Goal: Task Accomplishment & Management: Manage account settings

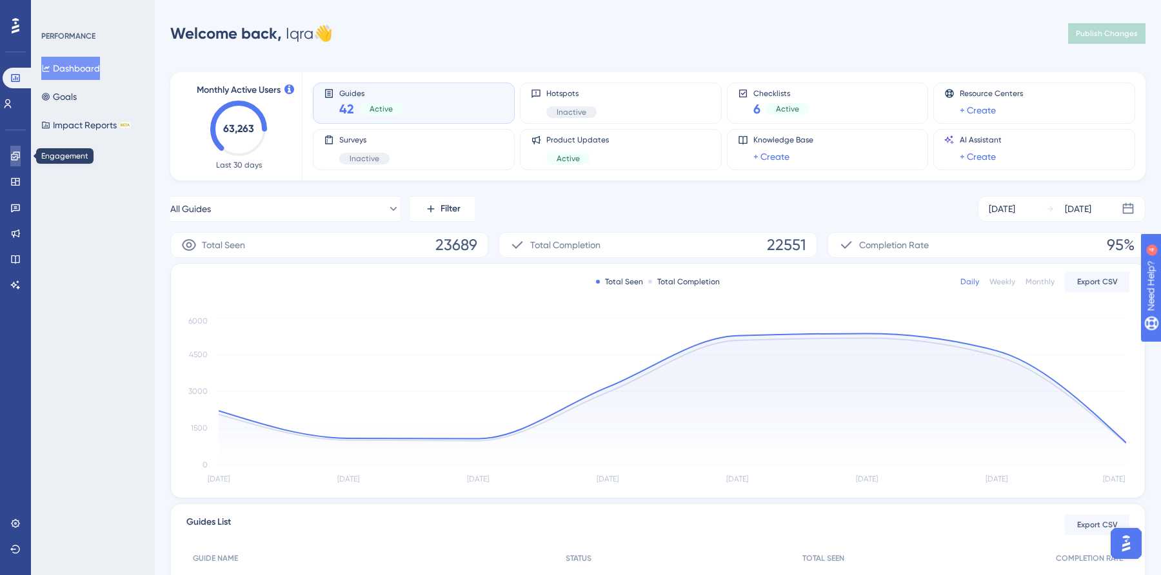
click at [15, 152] on icon at bounding box center [15, 156] width 8 height 8
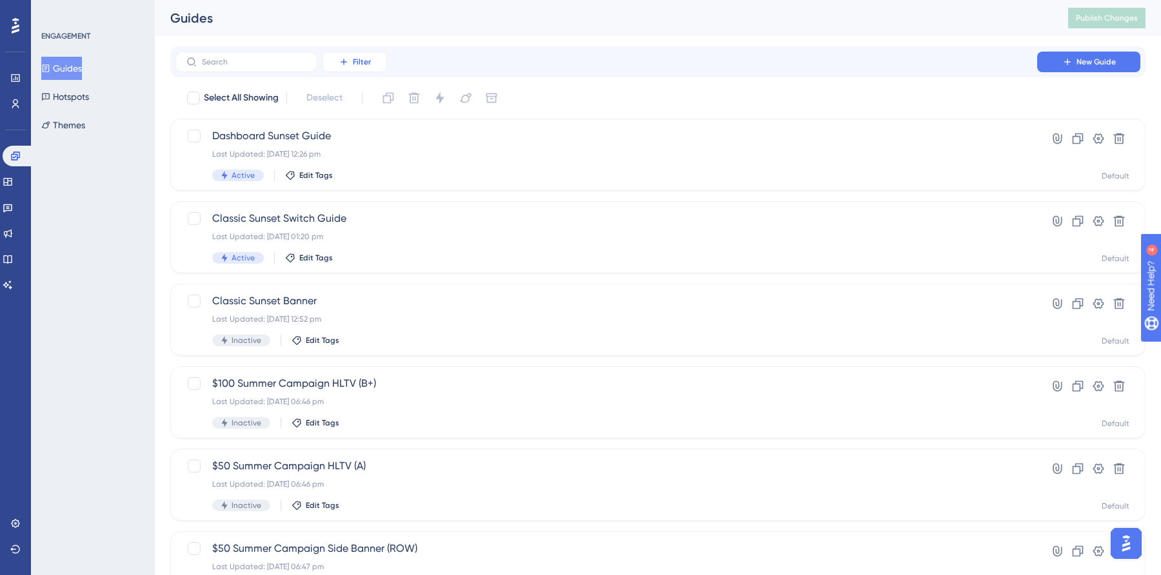
click at [342, 57] on icon at bounding box center [344, 62] width 10 height 10
click at [359, 174] on span "Status" at bounding box center [354, 175] width 26 height 15
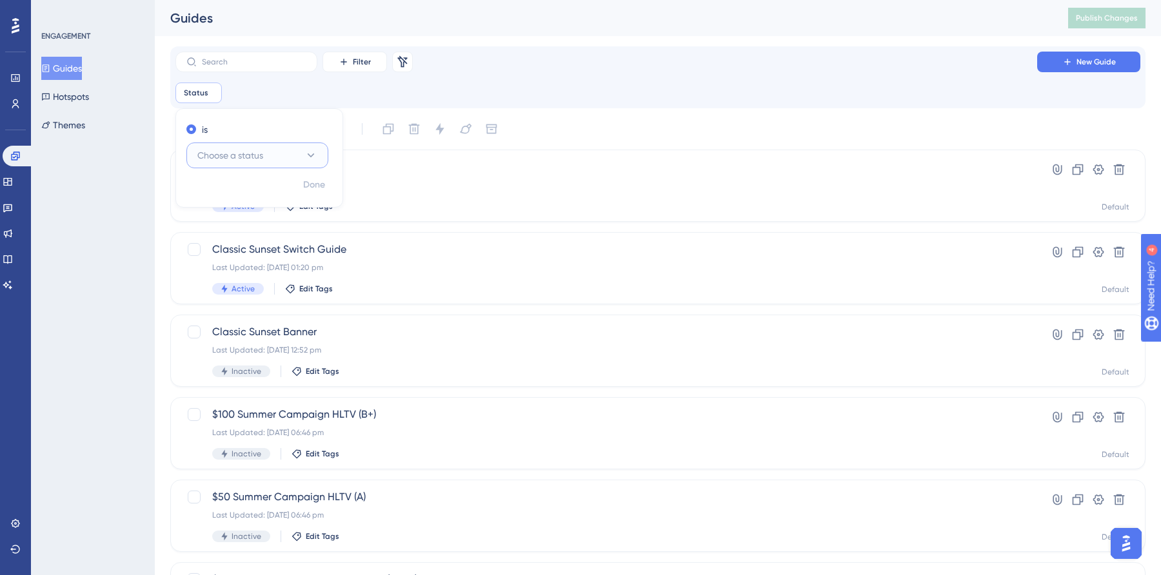
click at [253, 154] on span "Choose a status" at bounding box center [230, 155] width 66 height 15
click at [243, 189] on div "Active Active" at bounding box center [257, 195] width 105 height 26
click at [314, 181] on span "Done" at bounding box center [314, 184] width 22 height 15
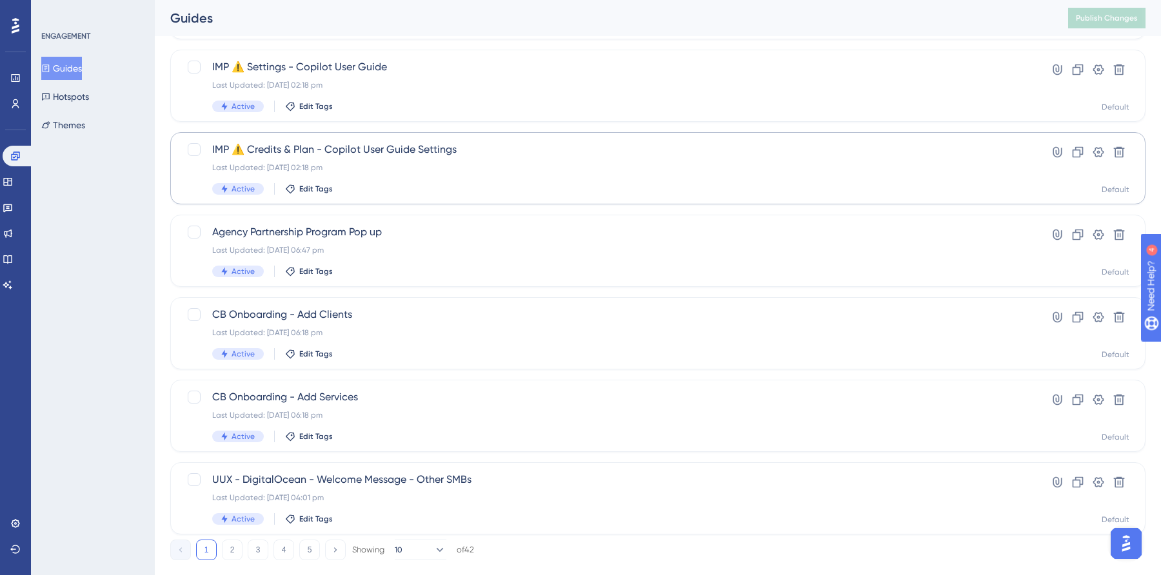
scroll to position [457, 0]
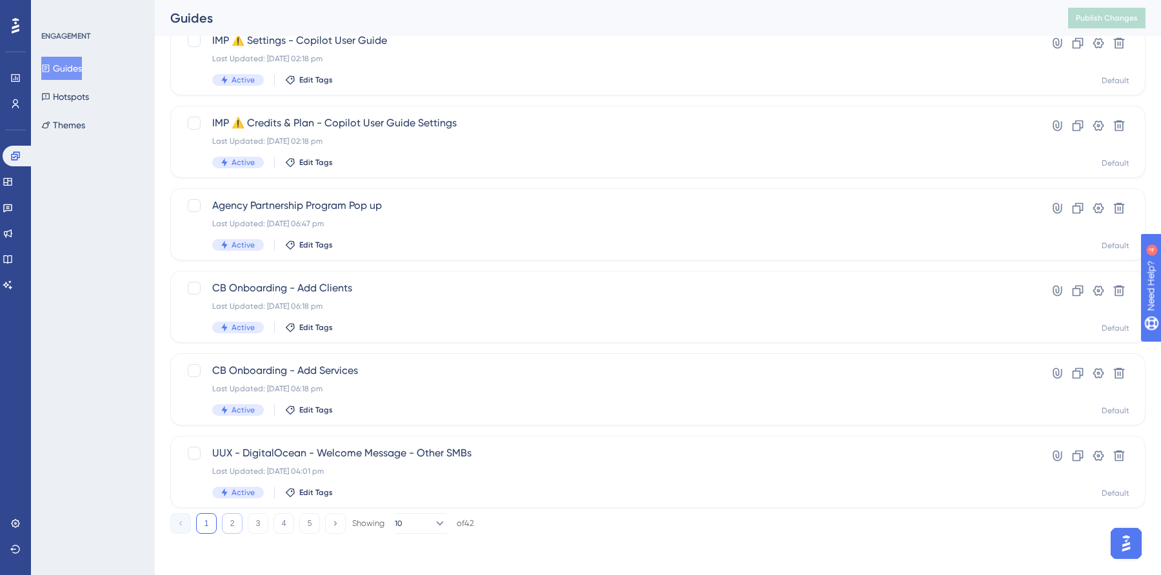
click at [233, 525] on button "2" at bounding box center [232, 524] width 21 height 21
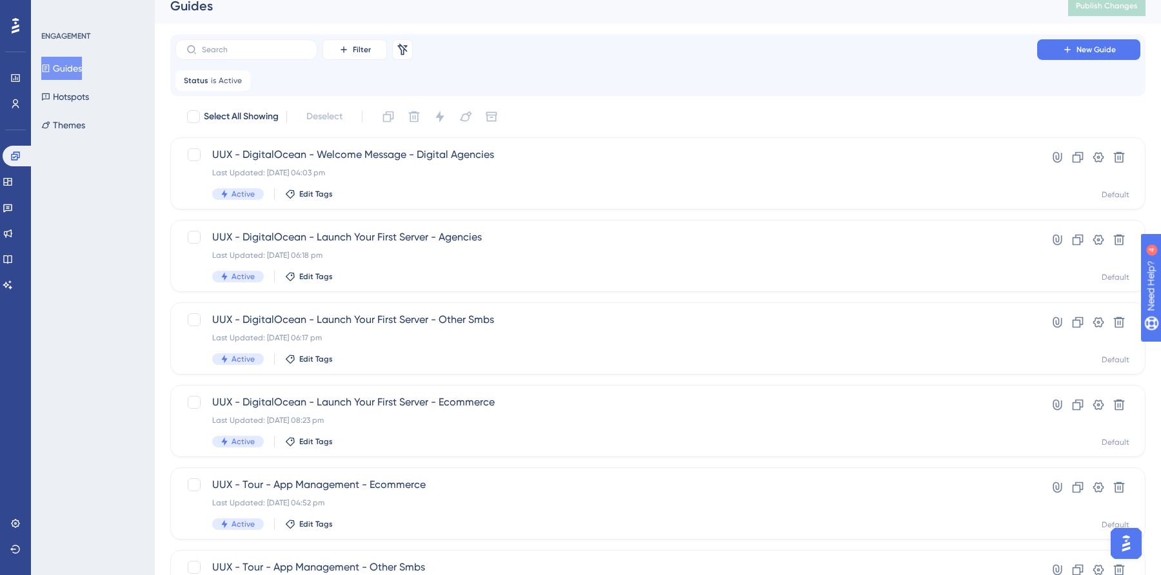
scroll to position [0, 0]
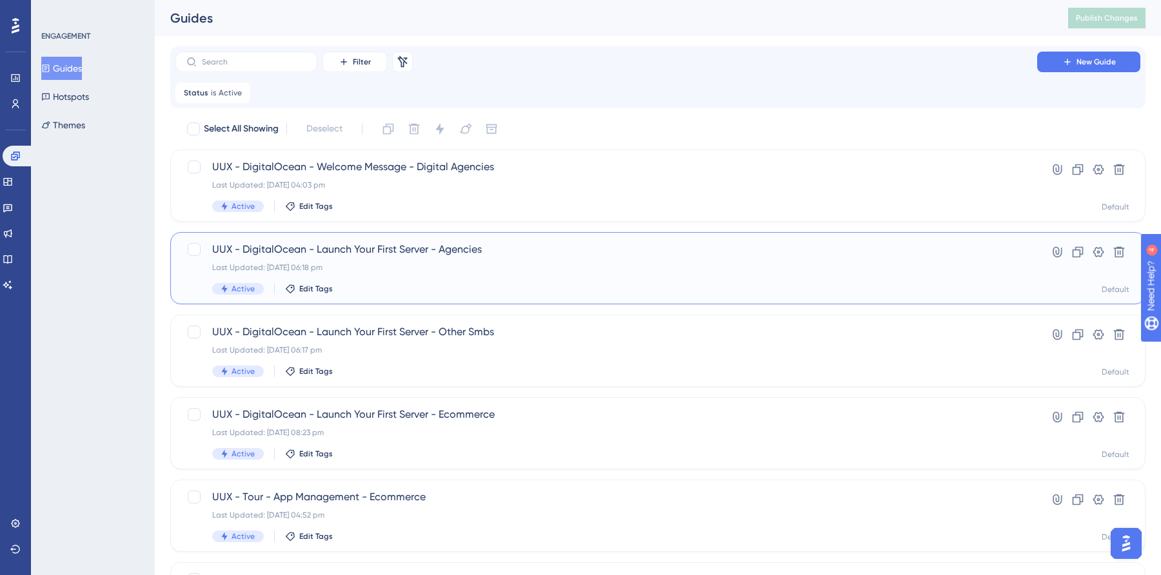
drag, startPoint x: 212, startPoint y: 247, endPoint x: 491, endPoint y: 255, distance: 278.8
click at [491, 255] on span "UUX - DigitalOcean - Launch Your First Server - Agencies" at bounding box center [606, 249] width 788 height 15
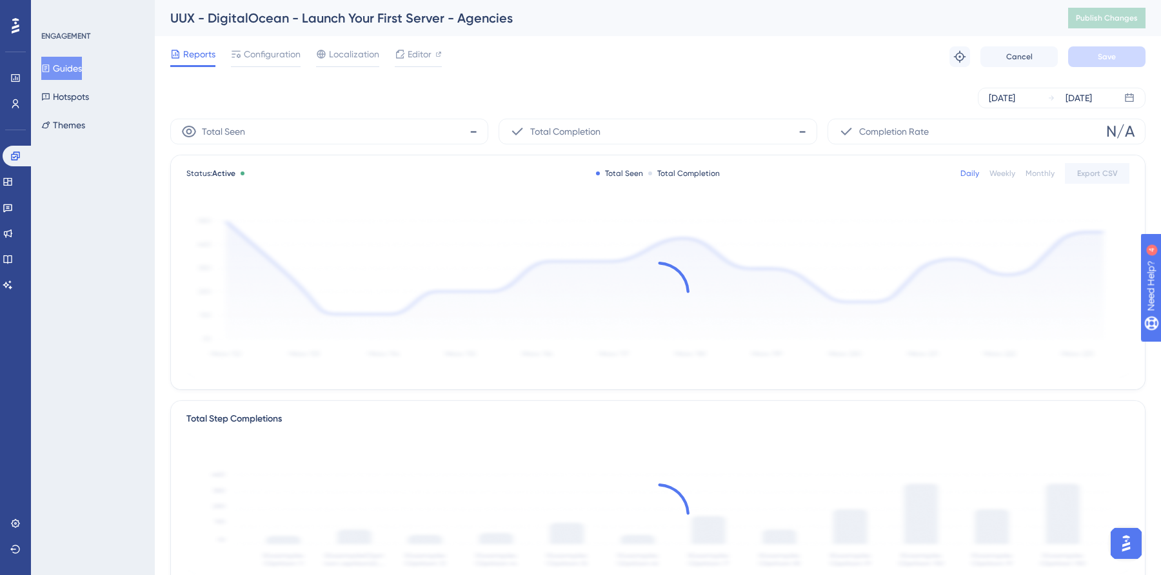
click at [261, 14] on div "UUX - DigitalOcean - Launch Your First Server - Agencies" at bounding box center [603, 18] width 866 height 18
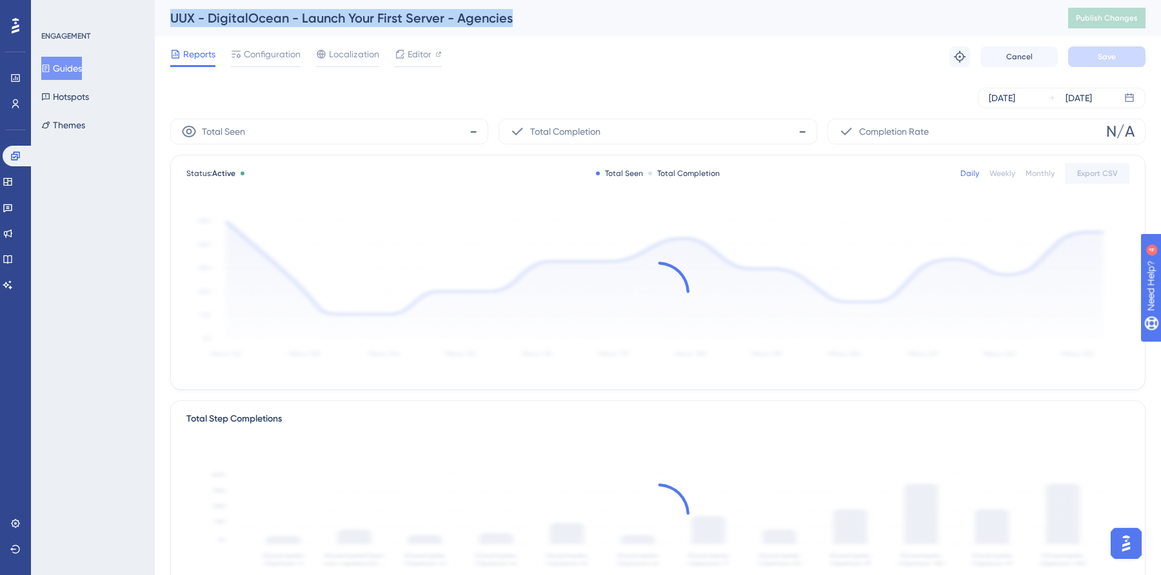
click at [261, 14] on div "UUX - DigitalOcean - Launch Your First Server - Agencies" at bounding box center [603, 18] width 866 height 18
copy div "UUX - DigitalOcean - Launch Your First Server - Agencies"
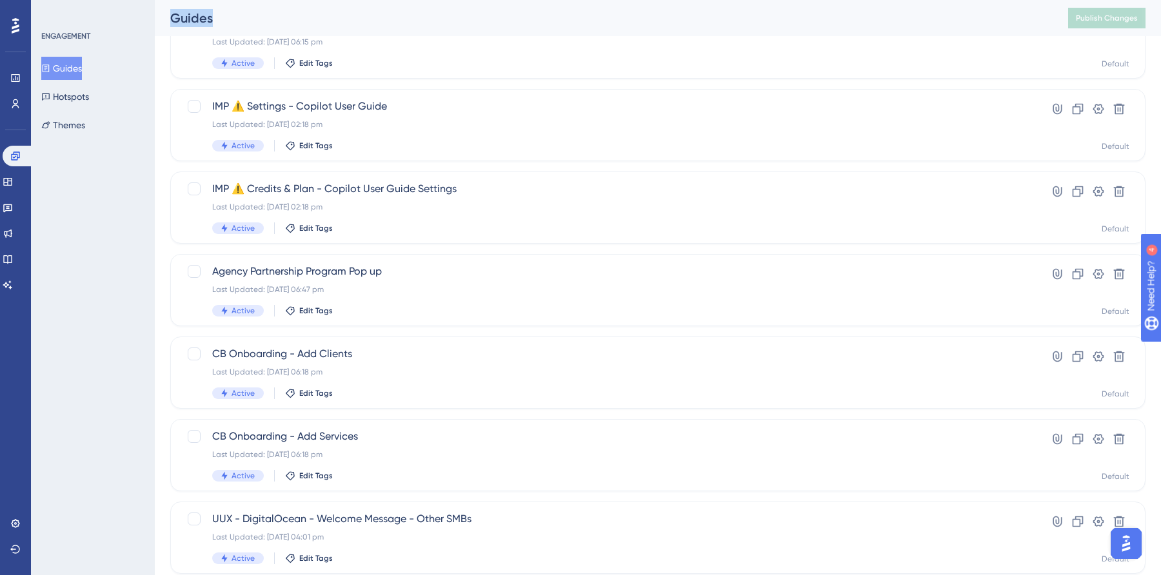
scroll to position [457, 0]
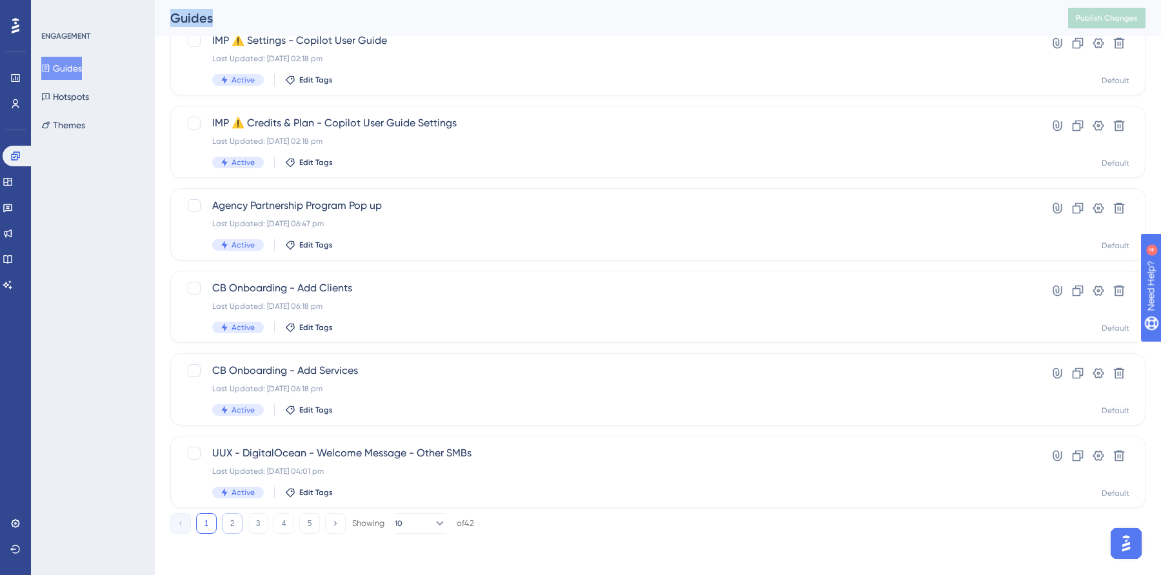
click at [230, 530] on button "2" at bounding box center [232, 524] width 21 height 21
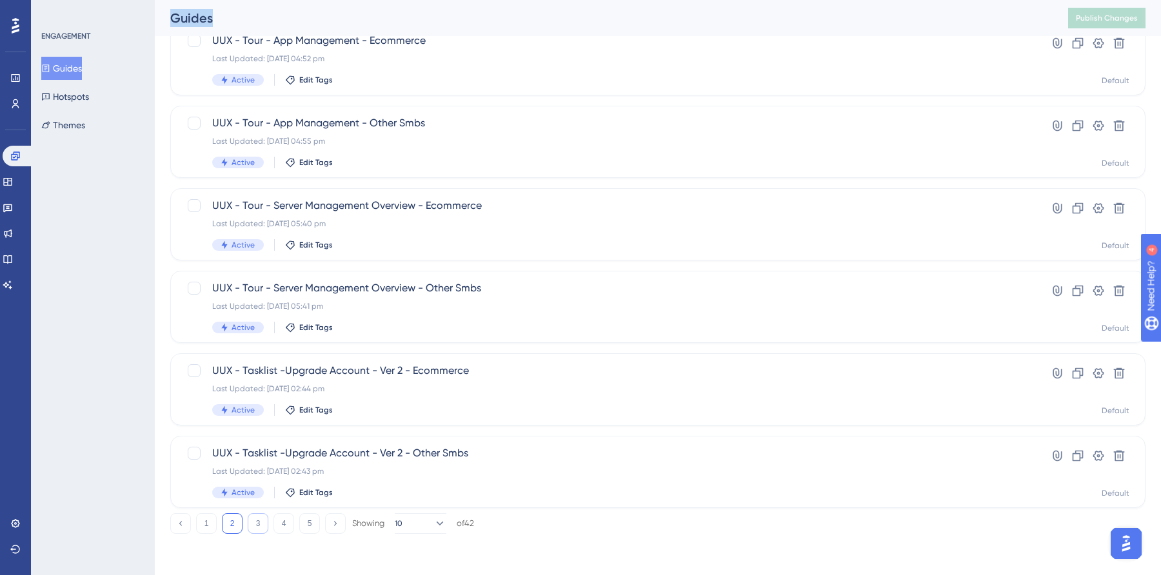
click at [256, 526] on button "3" at bounding box center [258, 524] width 21 height 21
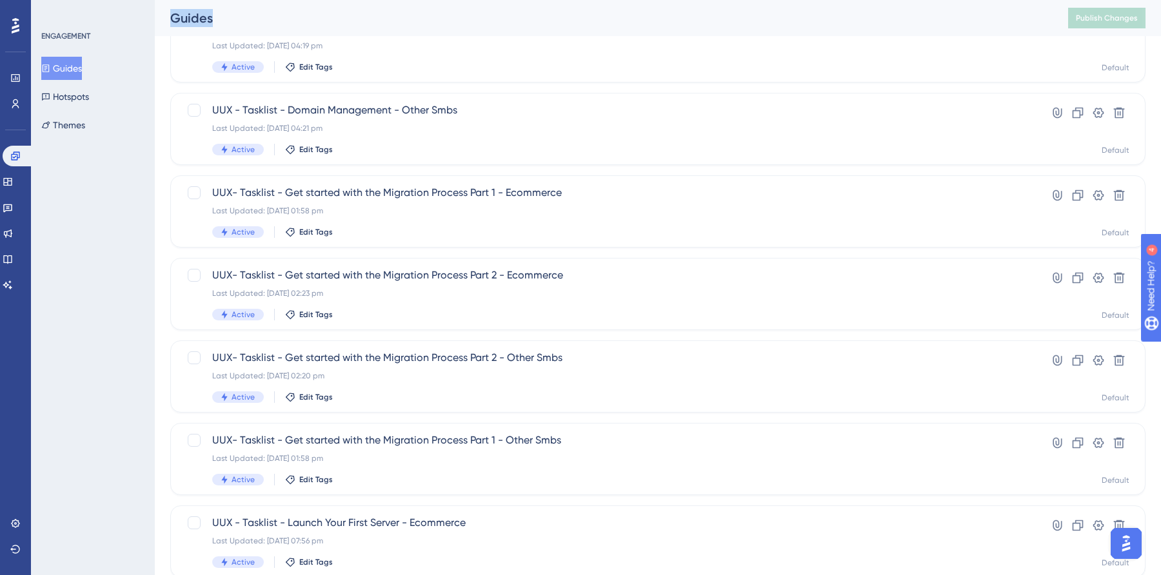
scroll to position [317, 0]
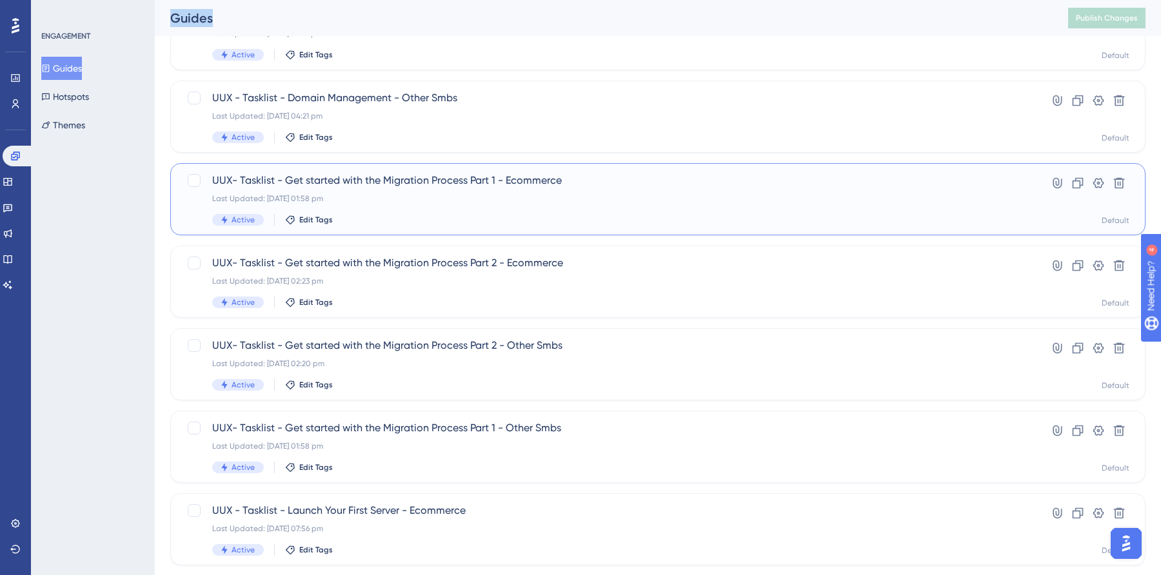
click at [354, 180] on span "UUX- Tasklist - Get started with the Migration Process Part 1 - Ecommerce" at bounding box center [606, 180] width 788 height 15
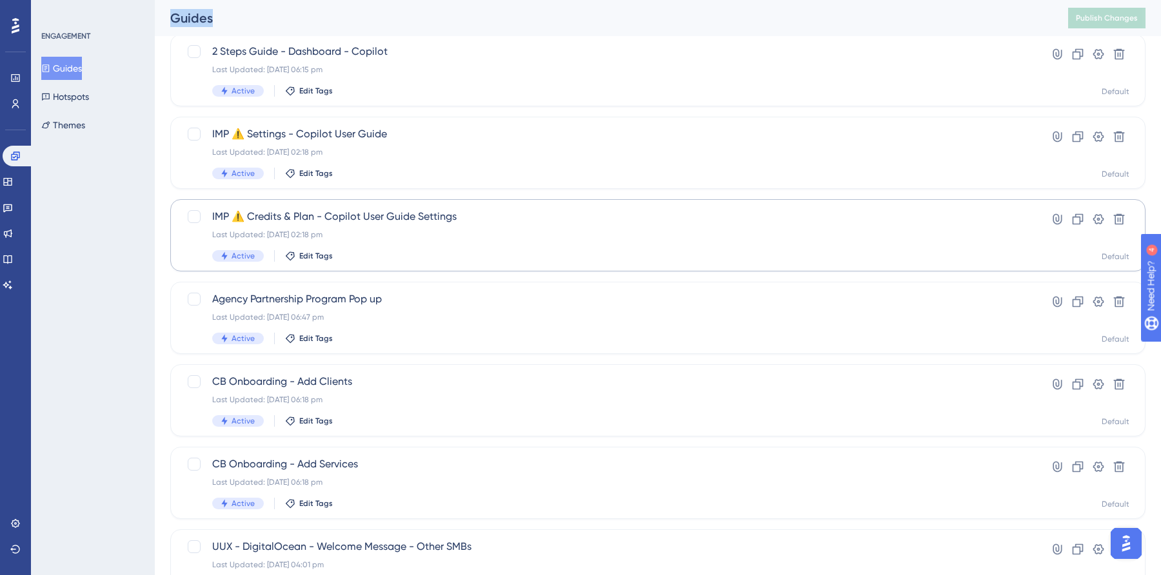
scroll to position [457, 0]
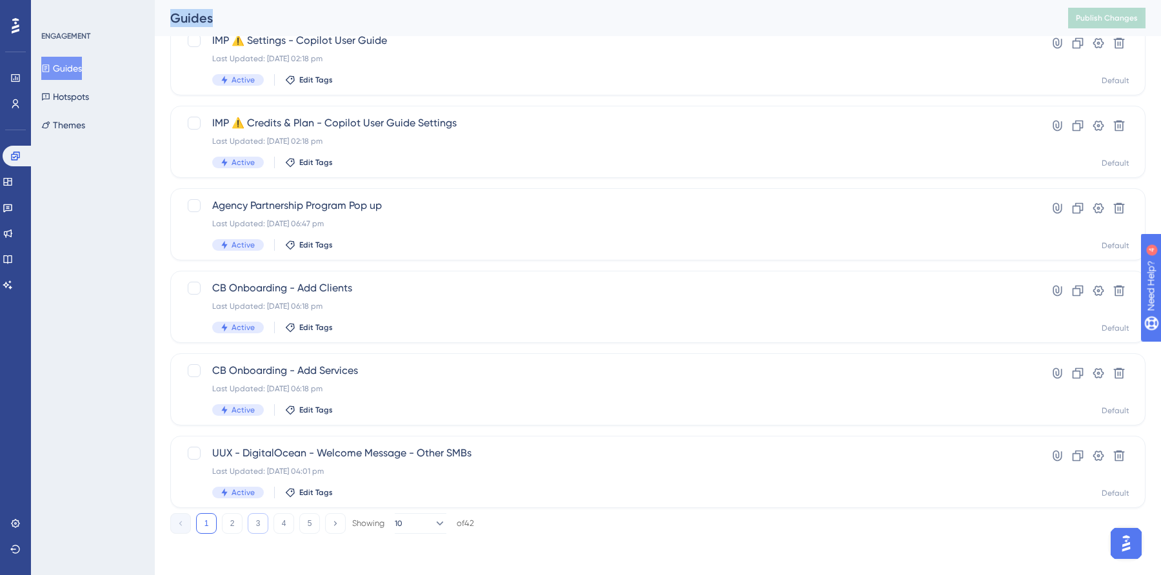
click at [251, 526] on button "3" at bounding box center [258, 524] width 21 height 21
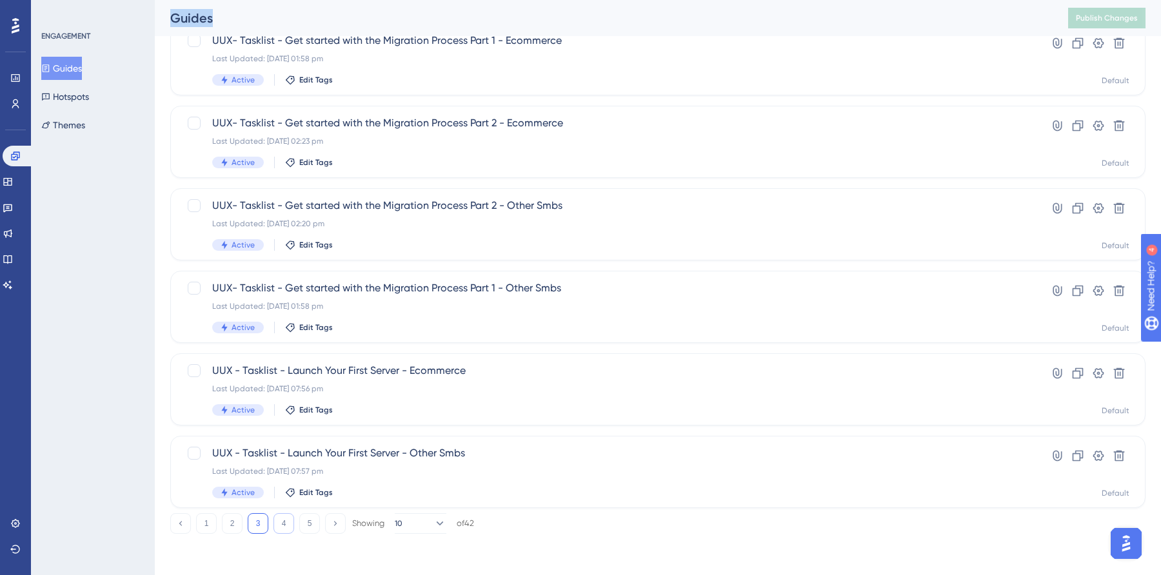
click at [282, 528] on button "4" at bounding box center [284, 524] width 21 height 21
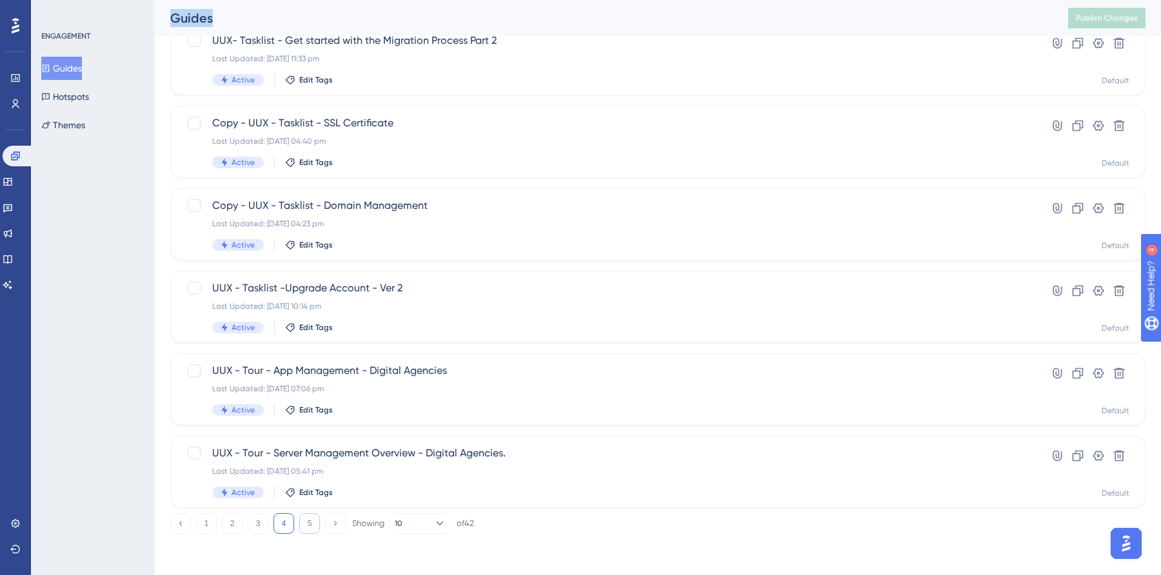
click at [310, 524] on button "5" at bounding box center [309, 524] width 21 height 21
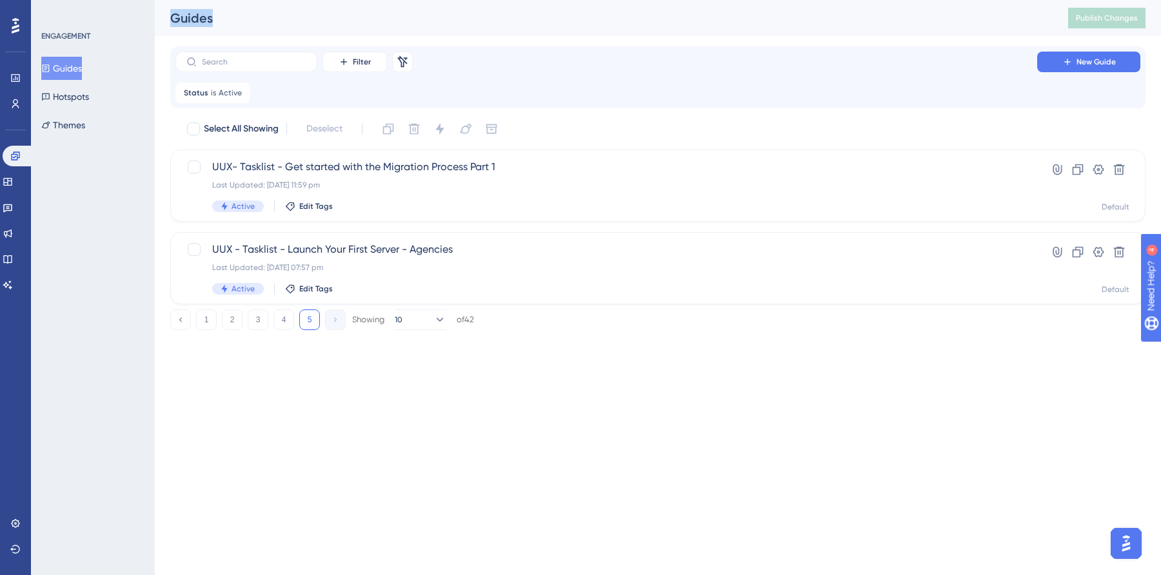
scroll to position [0, 0]
